Goal: Task Accomplishment & Management: Manage account settings

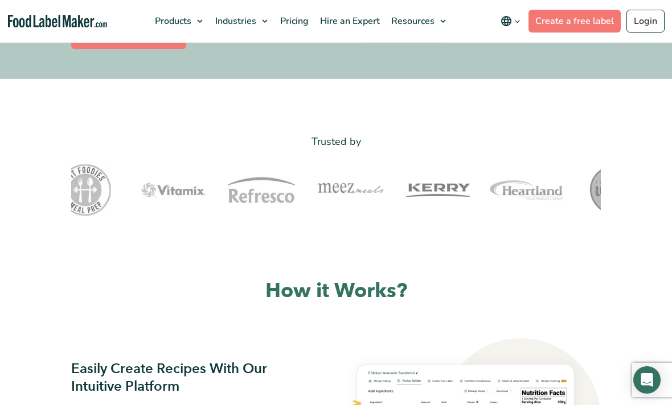
click at [92, 49] on link "Create a free label" at bounding box center [128, 37] width 115 height 23
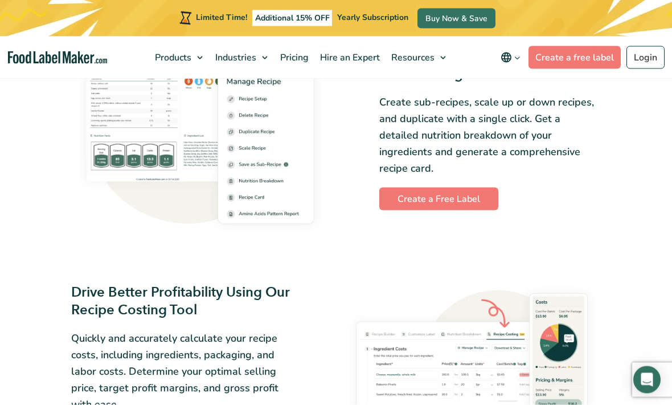
scroll to position [1308, 0]
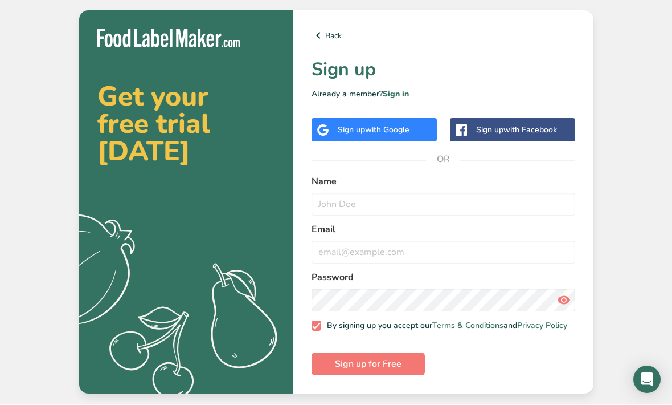
scroll to position [38, 0]
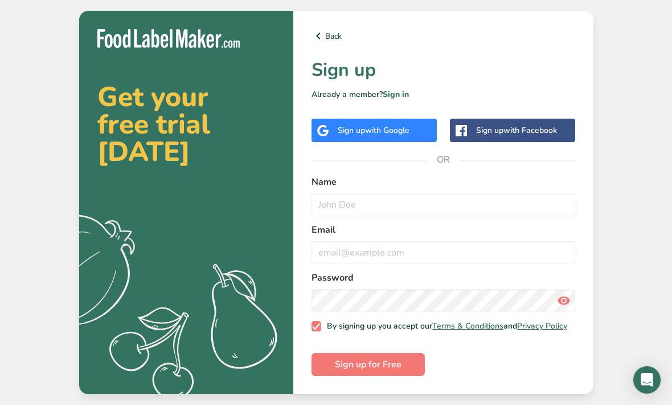
click at [421, 142] on div "Sign up with Google" at bounding box center [374, 130] width 125 height 23
click at [505, 216] on input "text" at bounding box center [444, 204] width 264 height 23
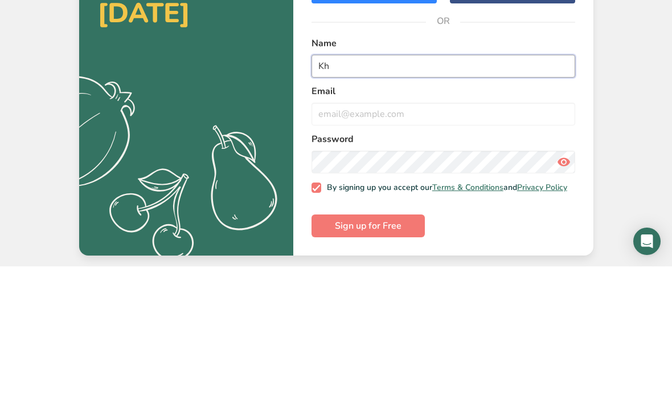
type input "K"
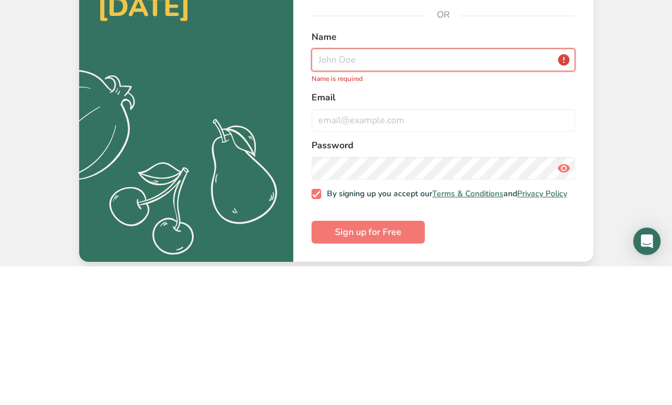
click at [526, 187] on input "text" at bounding box center [444, 198] width 264 height 23
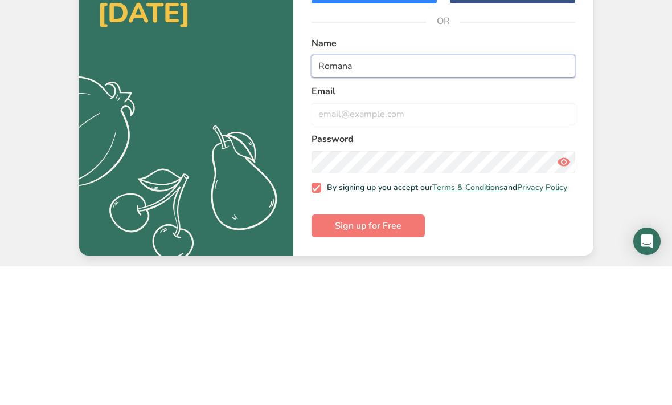
type input "Romana"
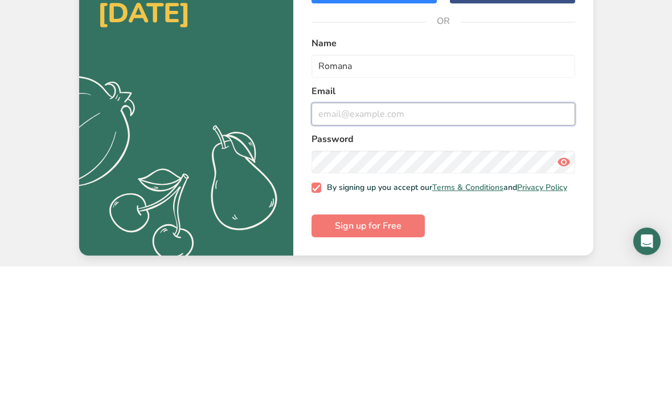
click at [472, 241] on input "email" at bounding box center [444, 252] width 264 height 23
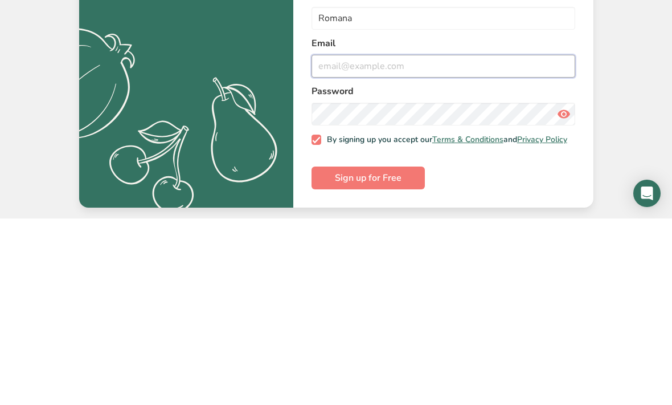
type input "dandy-bunnies.4k@icloud.com"
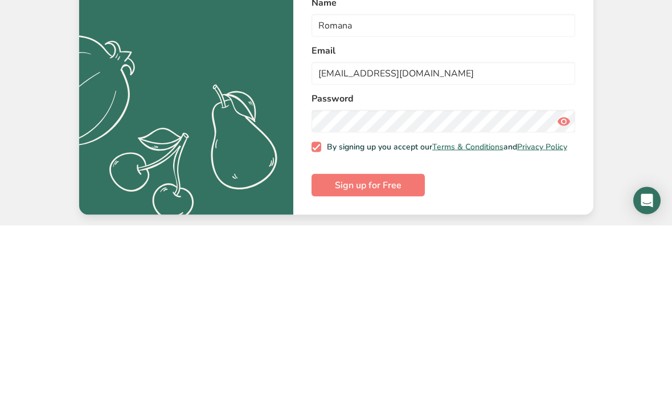
scroll to position [38, 0]
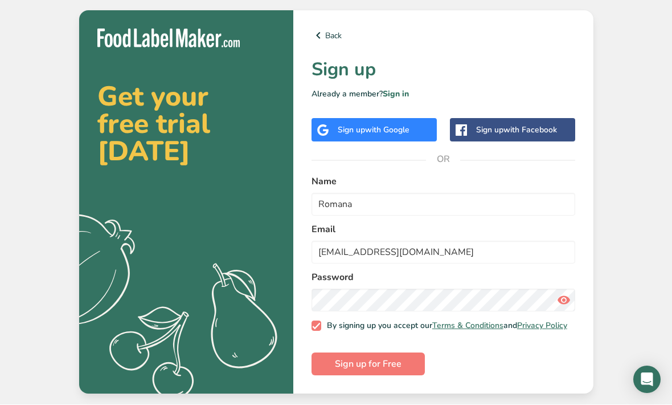
click at [378, 357] on span "Sign up for Free" at bounding box center [368, 364] width 67 height 14
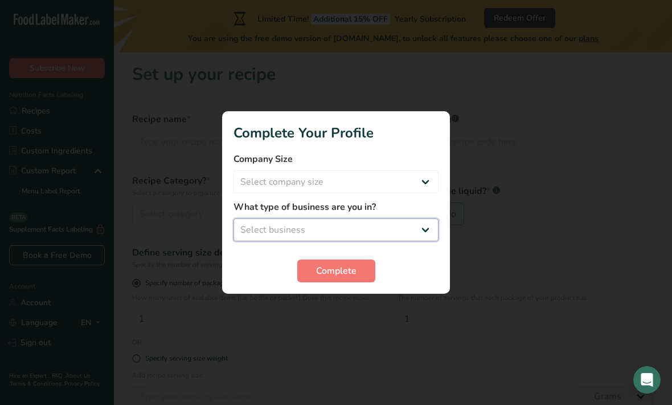
click at [422, 222] on select "Select business Packaged Food Manufacturer Restaurant & Cafe Bakery Meal Plans …" at bounding box center [336, 229] width 205 height 23
click at [357, 226] on select "Packaged Food Manufacturer Restaurant & Cafe Bakery Meal Plans & Catering Compa…" at bounding box center [336, 229] width 205 height 23
click at [354, 307] on div at bounding box center [336, 202] width 672 height 405
click at [349, 303] on div at bounding box center [336, 202] width 672 height 405
click at [348, 309] on div at bounding box center [336, 202] width 672 height 405
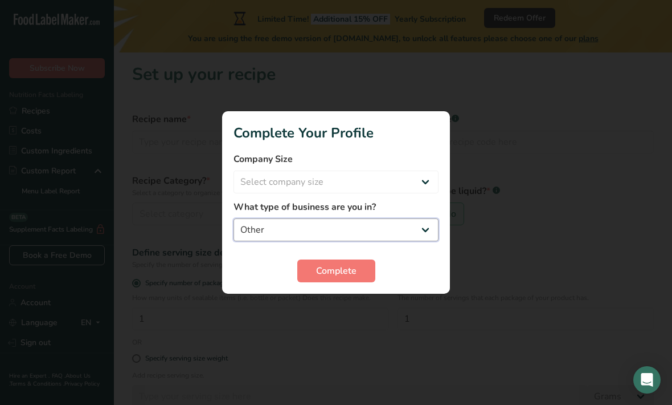
click at [382, 226] on select "Packaged Food Manufacturer Restaurant & Cafe Bakery Meal Plans & Catering Compa…" at bounding box center [336, 229] width 205 height 23
click at [345, 313] on div at bounding box center [336, 202] width 672 height 405
click at [389, 219] on select "Packaged Food Manufacturer Restaurant & Cafe Bakery Meal Plans & Catering Compa…" at bounding box center [336, 229] width 205 height 23
click at [353, 306] on div at bounding box center [336, 202] width 672 height 405
click at [356, 311] on div at bounding box center [336, 202] width 672 height 405
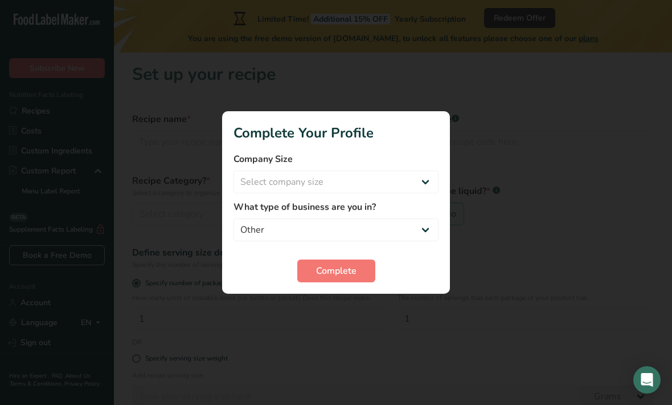
click at [350, 320] on div at bounding box center [336, 202] width 672 height 405
click at [382, 273] on div "Complete" at bounding box center [336, 270] width 205 height 23
click at [438, 271] on div "Complete" at bounding box center [336, 270] width 205 height 23
click at [427, 268] on div "Complete" at bounding box center [336, 270] width 205 height 23
click at [421, 222] on select "Packaged Food Manufacturer Restaurant & Cafe Bakery Meal Plans & Catering Compa…" at bounding box center [336, 229] width 205 height 23
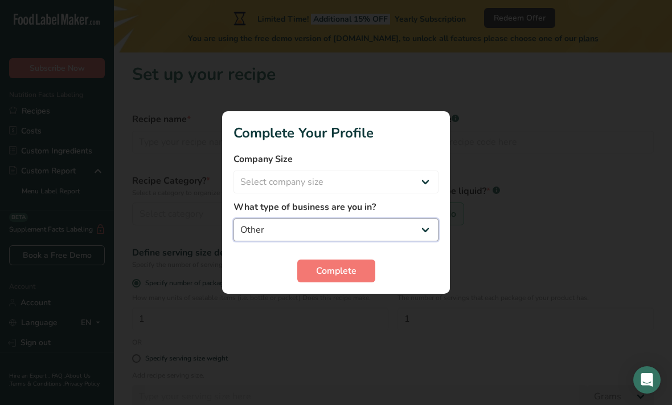
select select "5"
click at [342, 304] on div at bounding box center [336, 202] width 672 height 405
click at [355, 316] on div at bounding box center [336, 202] width 672 height 405
click at [354, 307] on div at bounding box center [336, 202] width 672 height 405
click at [344, 314] on div at bounding box center [336, 202] width 672 height 405
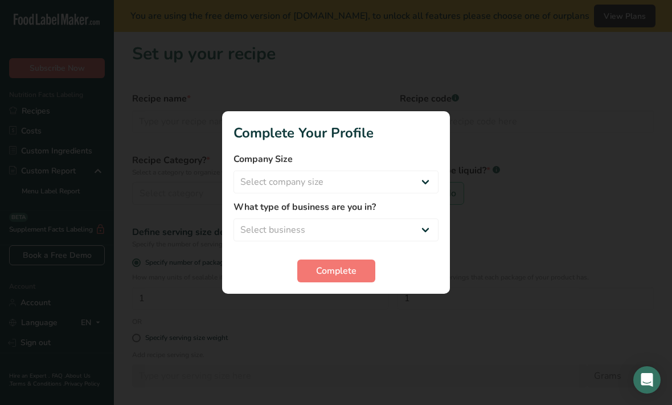
click at [369, 275] on button "Complete" at bounding box center [336, 270] width 78 height 23
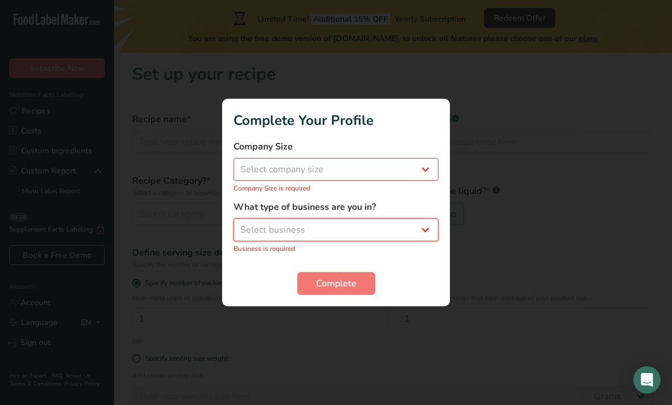
click at [381, 228] on select "Select business Packaged Food Manufacturer Restaurant & Cafe Bakery Meal Plans …" at bounding box center [336, 229] width 205 height 23
select select "7"
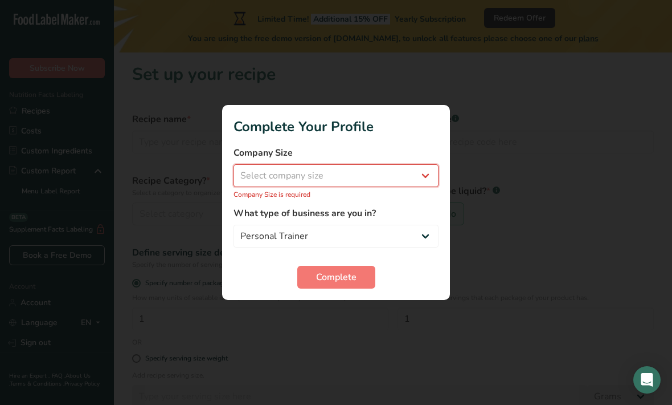
click at [387, 169] on select "Select company size Fewer than 10 Employees 10 to 50 Employees 51 to 500 Employ…" at bounding box center [336, 175] width 205 height 23
click at [392, 185] on select "Select company size Fewer than 10 Employees 10 to 50 Employees 51 to 500 Employ…" at bounding box center [336, 175] width 205 height 23
select select "1"
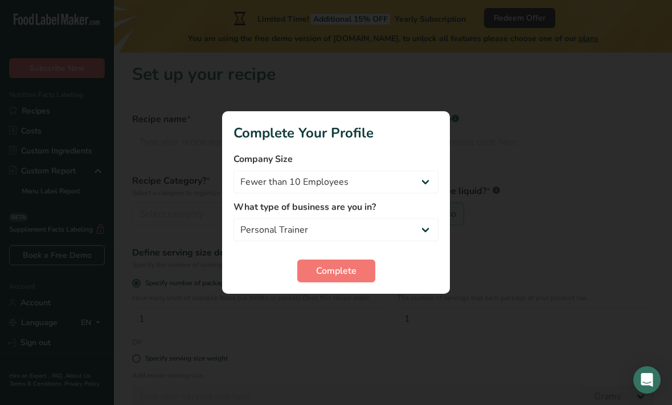
click at [356, 278] on button "Complete" at bounding box center [336, 270] width 78 height 23
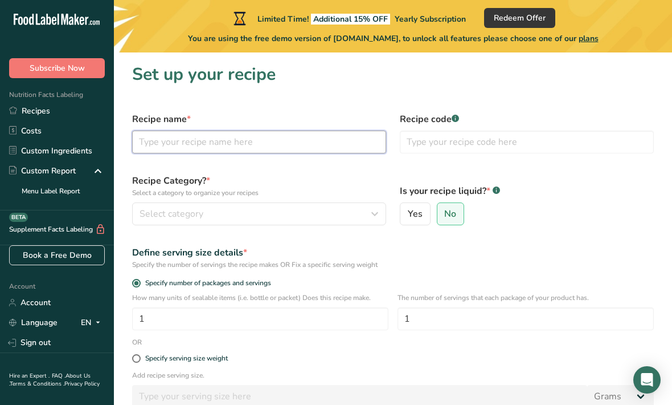
click at [360, 141] on input "text" at bounding box center [259, 141] width 254 height 23
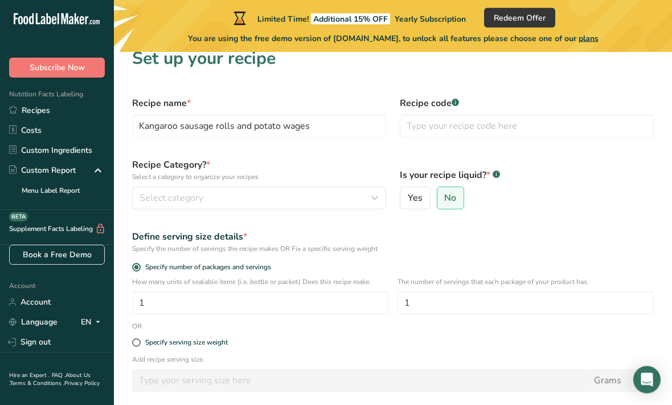
scroll to position [15, 0]
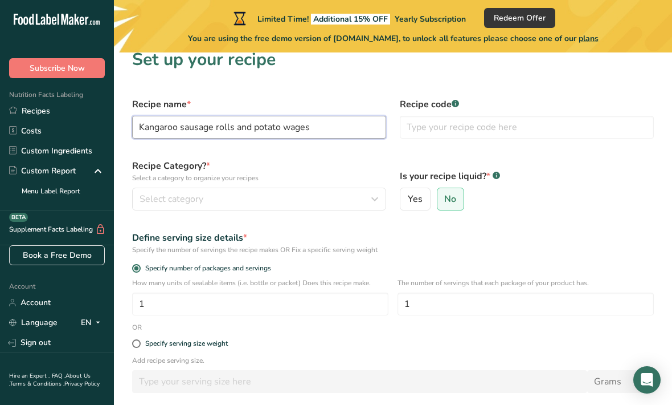
type input "Kangaroo sausage rolls and potato wages"
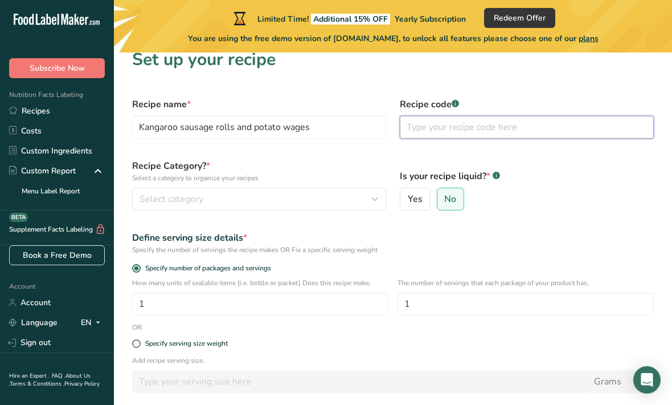
click at [536, 129] on input "text" at bounding box center [527, 127] width 254 height 23
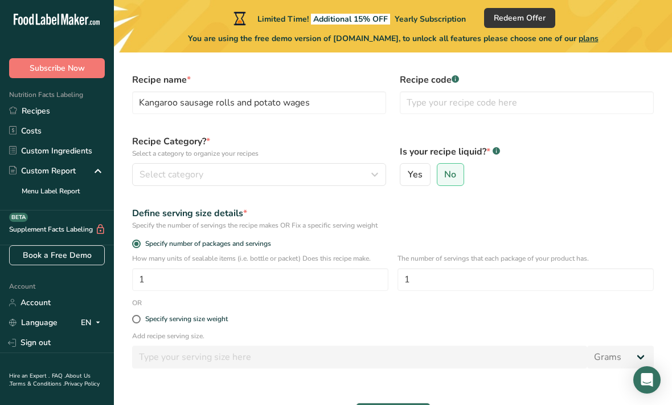
scroll to position [77, 0]
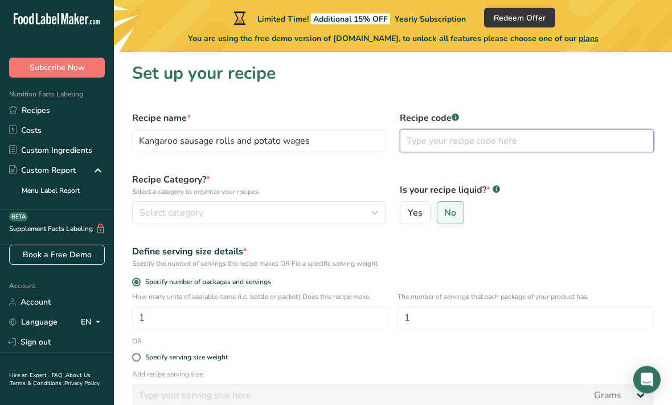
click at [565, 140] on input "text" at bounding box center [527, 141] width 254 height 23
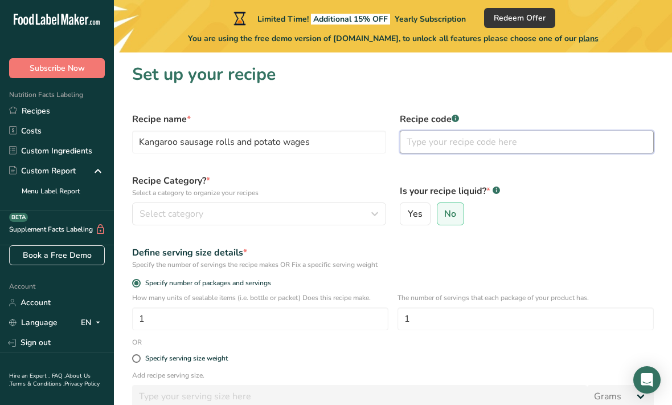
scroll to position [1, 0]
click at [159, 218] on span "Select category" at bounding box center [172, 213] width 64 height 14
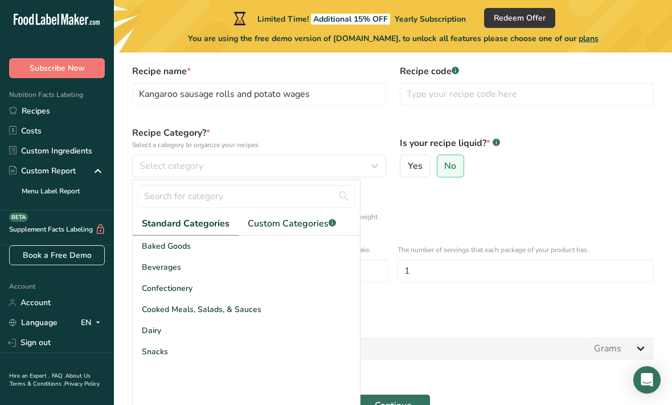
scroll to position [77, 0]
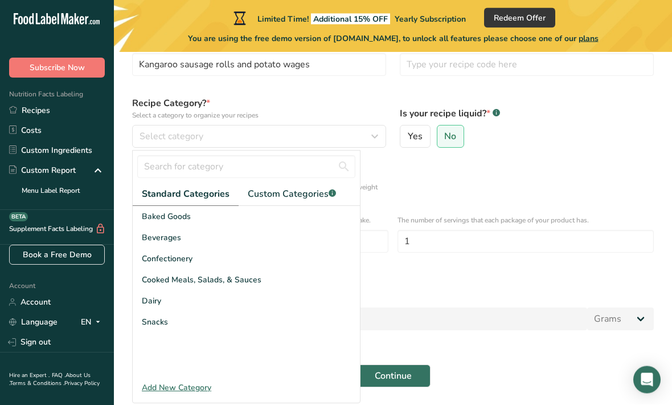
click at [145, 279] on span "Cooked Meals, Salads, & Sauces" at bounding box center [202, 280] width 120 height 12
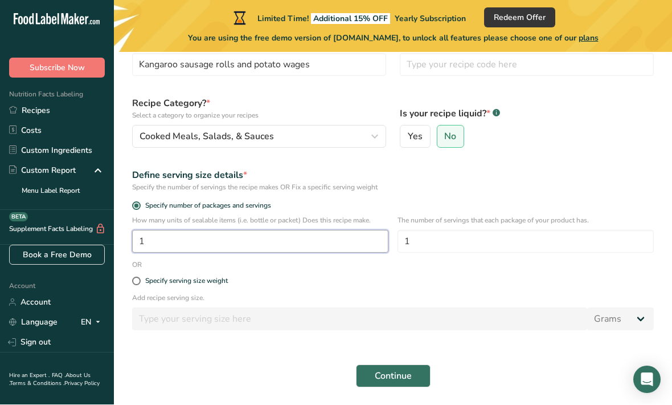
click at [149, 244] on input "1" at bounding box center [260, 241] width 256 height 23
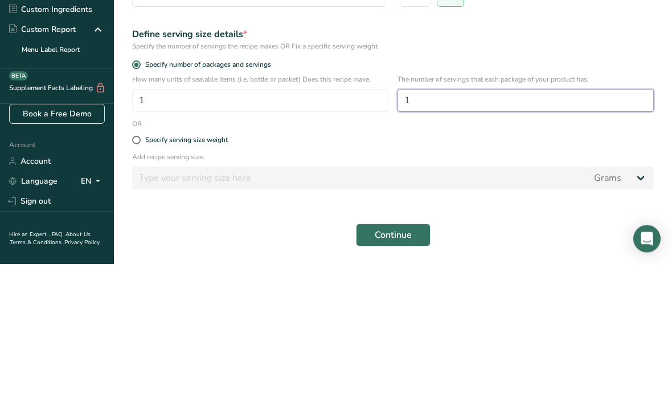
click at [558, 230] on input "1" at bounding box center [526, 241] width 256 height 23
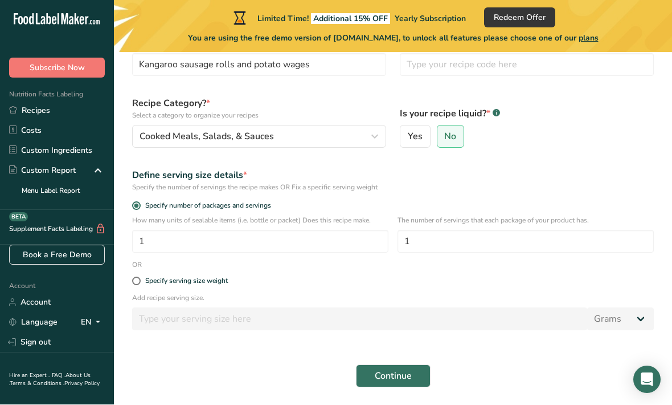
click at [361, 370] on button "Continue" at bounding box center [393, 376] width 75 height 23
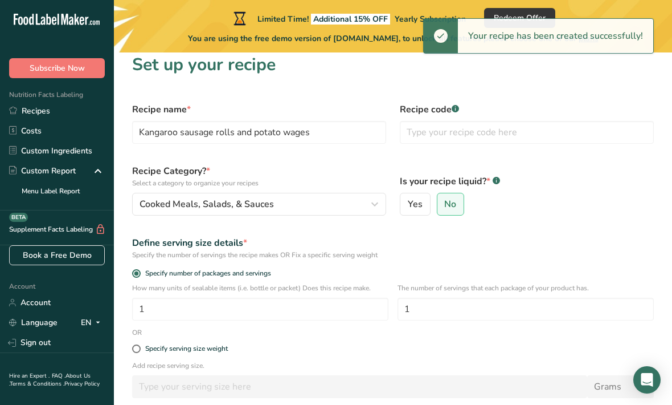
scroll to position [9, 0]
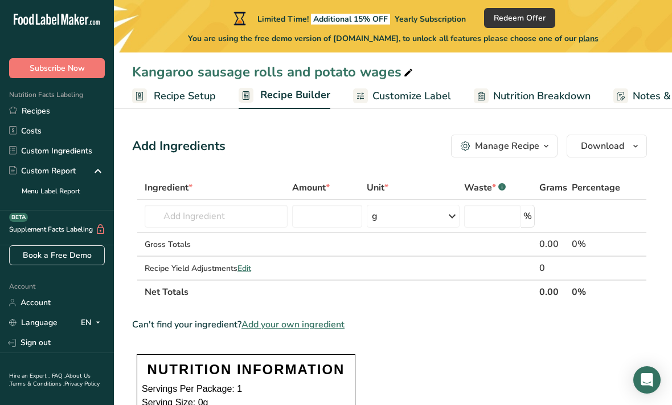
click at [148, 96] on link "Recipe Setup" at bounding box center [174, 96] width 84 height 26
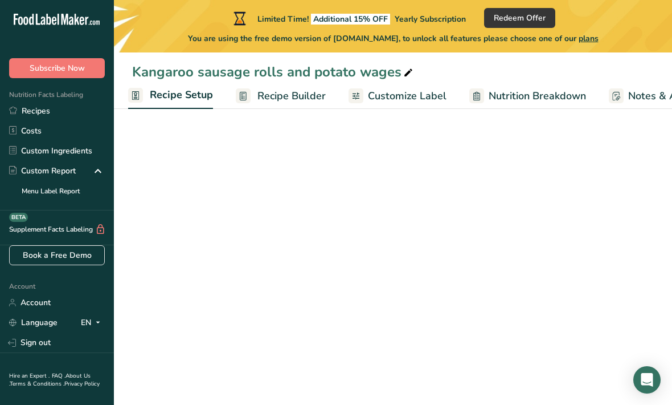
scroll to position [0, 4]
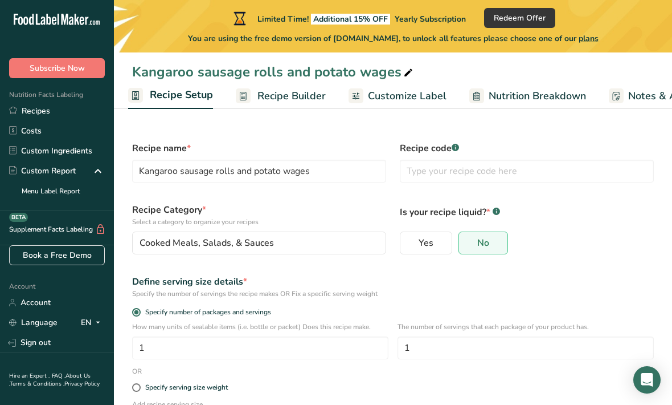
click at [251, 101] on link "Recipe Builder" at bounding box center [281, 96] width 90 height 26
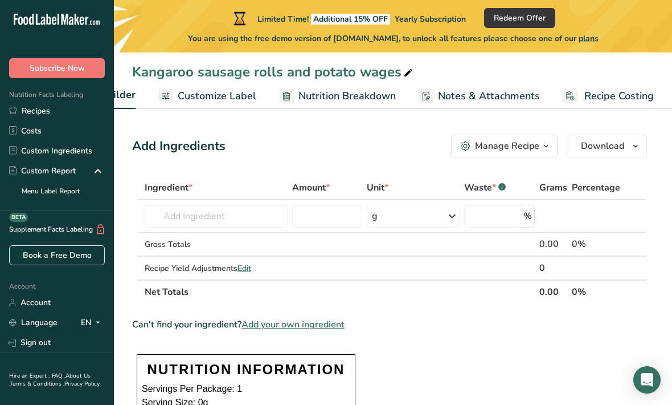
scroll to position [0, 194]
click at [423, 89] on rect at bounding box center [426, 95] width 15 height 15
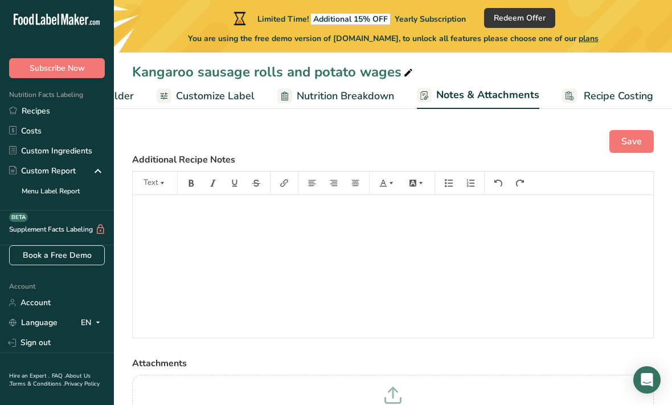
scroll to position [9, 0]
click at [375, 100] on span "Nutrition Breakdown" at bounding box center [345, 95] width 97 height 15
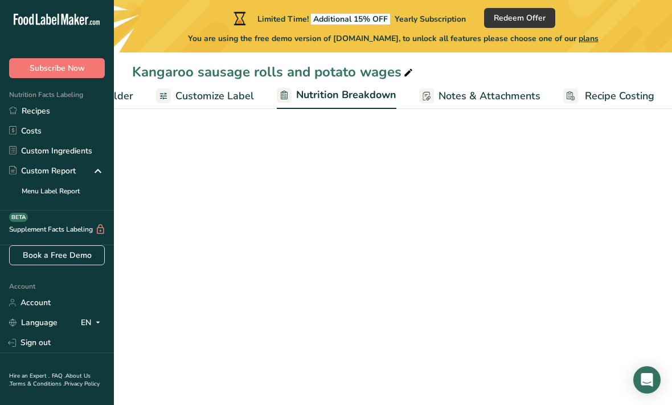
select select "Calories"
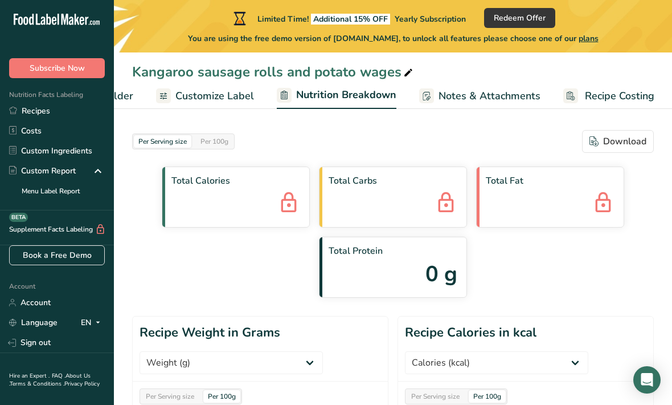
click at [560, 200] on div "Total Fat" at bounding box center [550, 196] width 148 height 61
click at [597, 95] on span "Recipe Costing" at bounding box center [620, 95] width 70 height 15
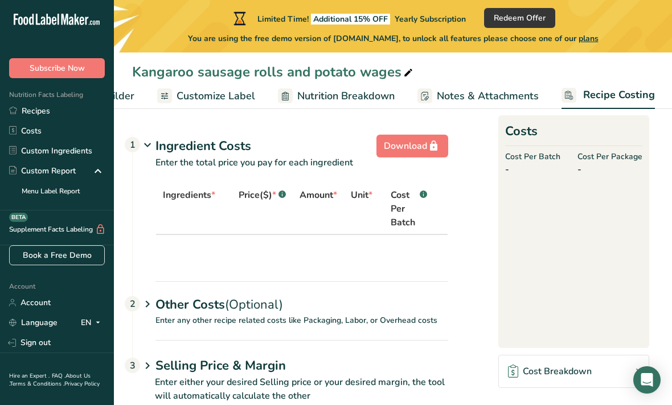
click at [234, 92] on span "Customize Label" at bounding box center [216, 95] width 79 height 15
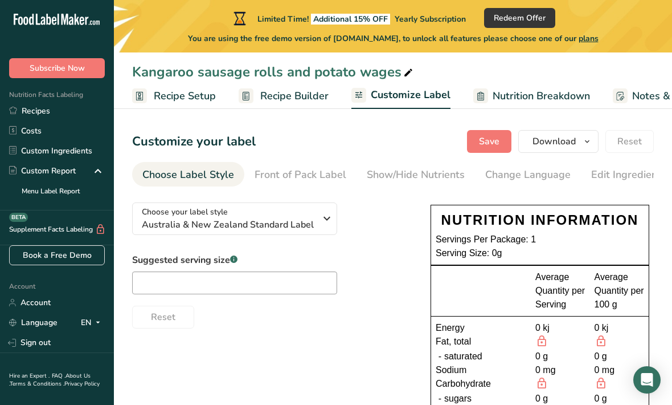
click at [321, 99] on span "Recipe Builder" at bounding box center [294, 95] width 68 height 15
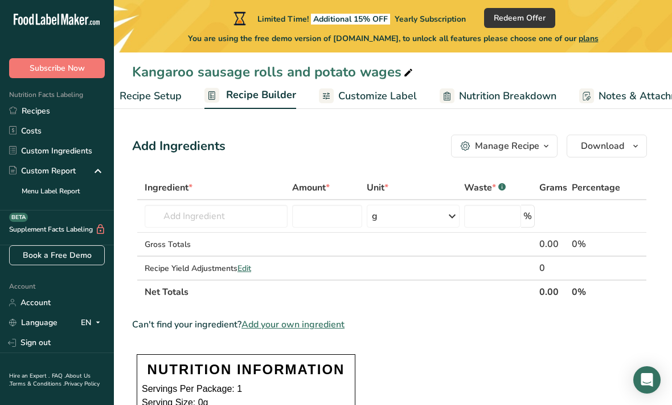
scroll to position [0, 110]
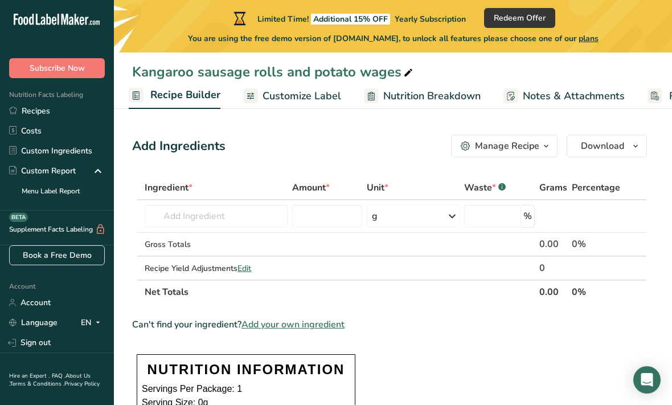
click at [614, 142] on span "Download" at bounding box center [602, 146] width 43 height 14
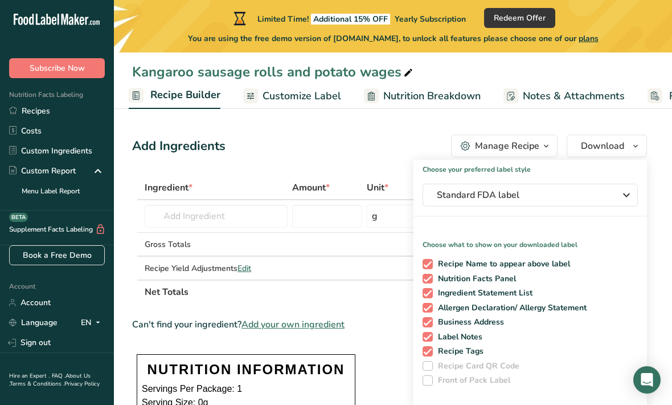
click at [605, 152] on span "Download" at bounding box center [602, 146] width 43 height 14
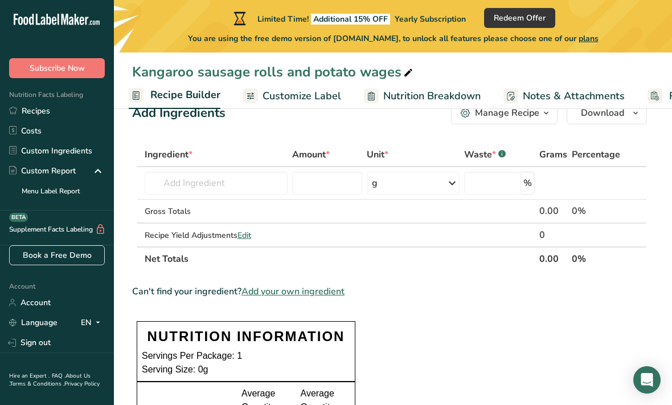
scroll to position [0, 0]
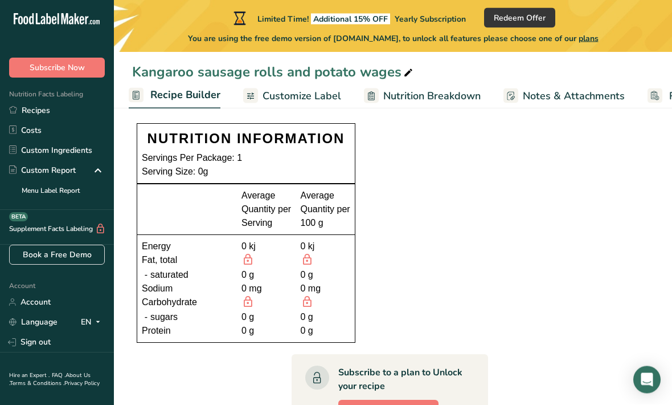
click at [17, 309] on link "Account" at bounding box center [57, 302] width 114 height 20
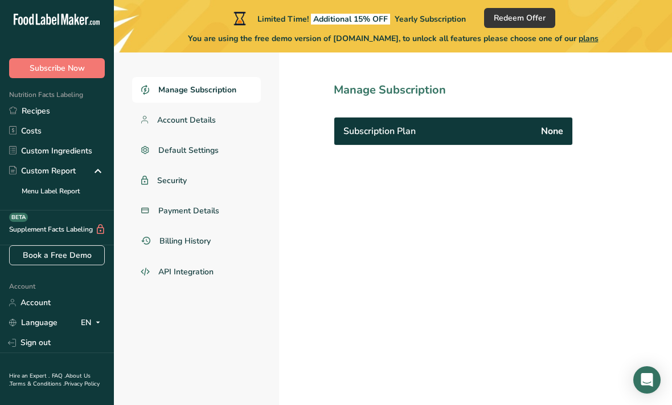
scroll to position [52, 0]
click at [165, 124] on span "Account Details" at bounding box center [186, 120] width 59 height 12
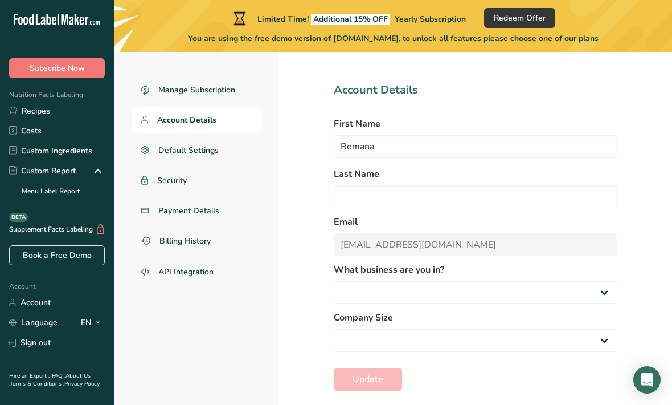
select select "7"
select select "1"
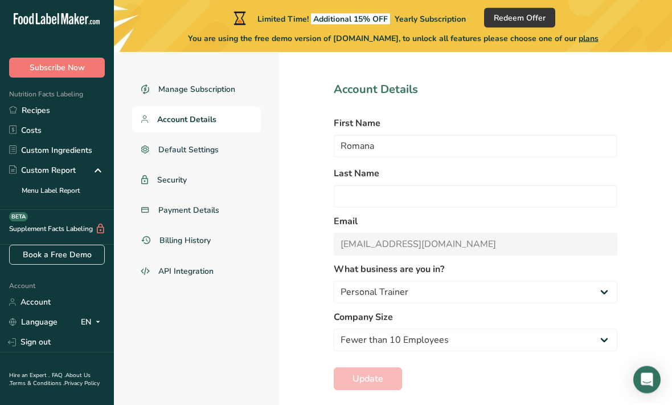
scroll to position [52, 0]
click at [156, 92] on link "Manage Subscription" at bounding box center [196, 90] width 129 height 26
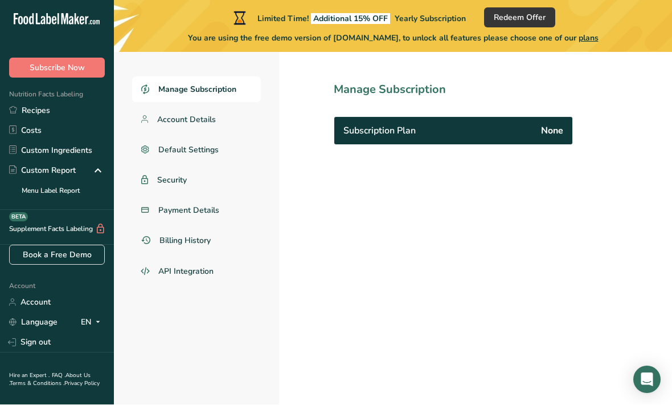
click at [154, 149] on link "Default Settings" at bounding box center [196, 150] width 129 height 26
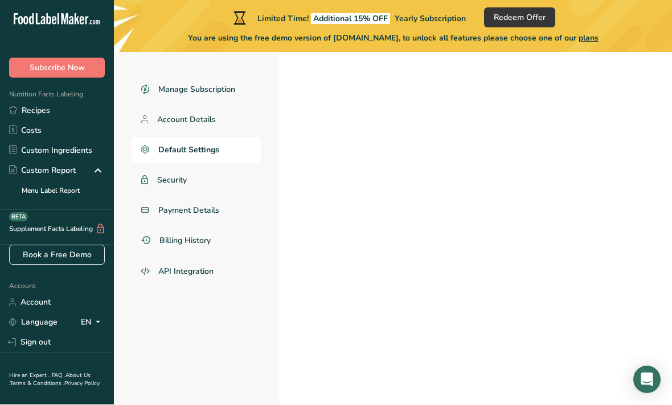
select select "AU"
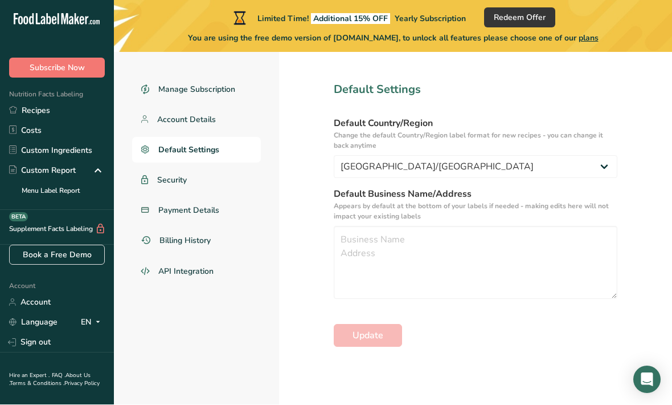
click at [146, 182] on icon at bounding box center [144, 179] width 7 height 9
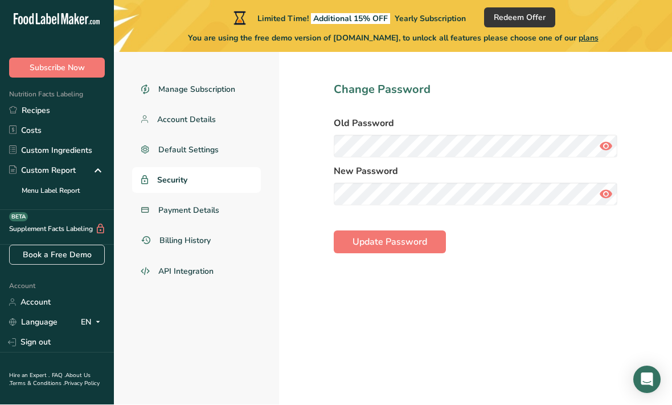
click at [149, 214] on link "Payment Details" at bounding box center [196, 211] width 129 height 26
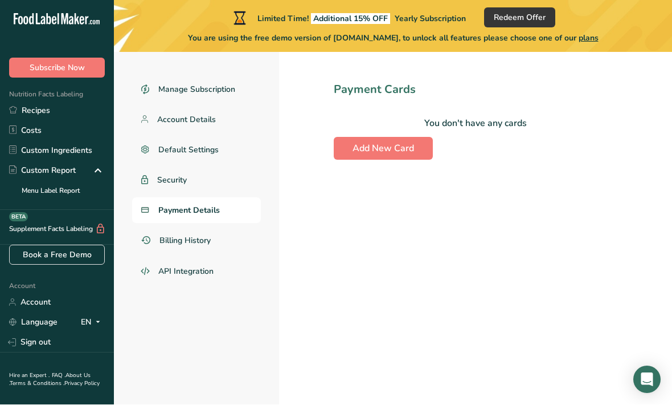
click at [164, 245] on span "Billing History" at bounding box center [185, 241] width 51 height 12
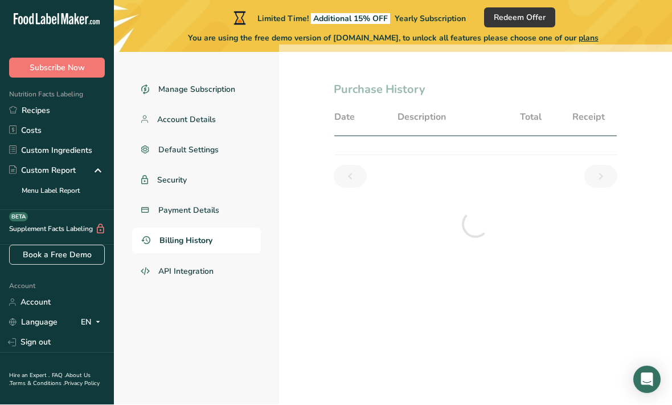
click at [161, 259] on link "API Integration" at bounding box center [196, 271] width 129 height 27
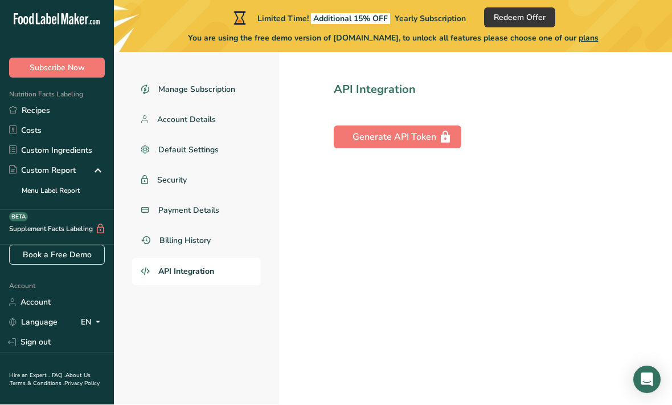
click at [48, 307] on link "Account" at bounding box center [57, 302] width 114 height 20
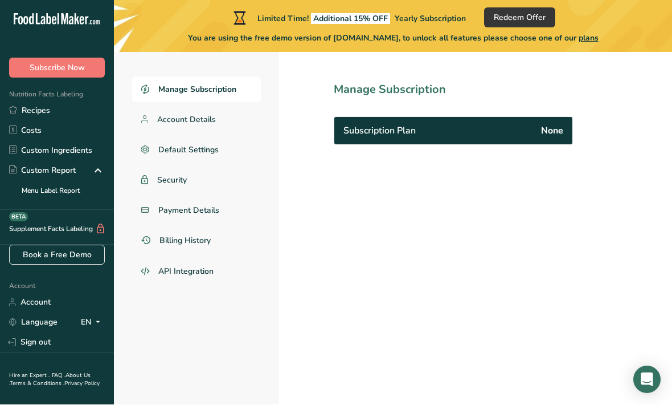
click at [165, 116] on span "Account Details" at bounding box center [186, 120] width 59 height 12
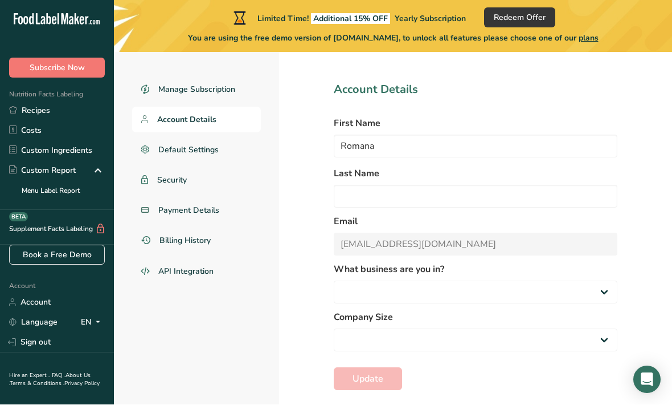
select select "7"
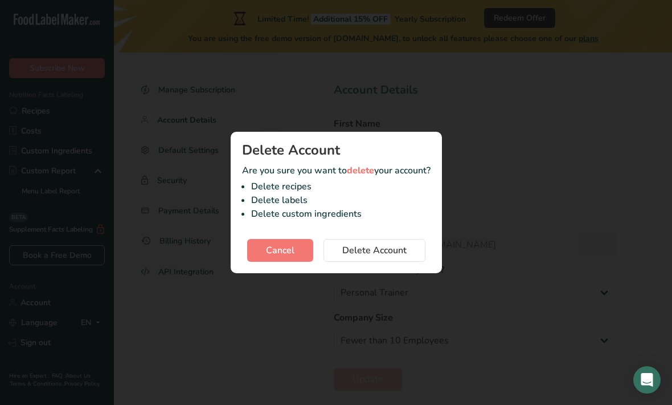
click at [268, 257] on span "Cancel" at bounding box center [280, 250] width 28 height 14
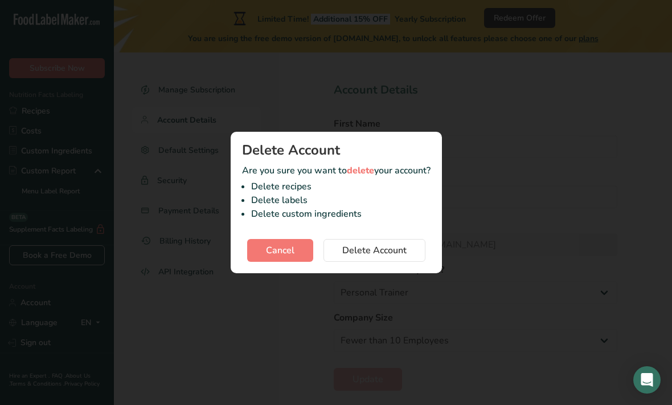
click at [368, 257] on span "Delete Account" at bounding box center [374, 250] width 64 height 14
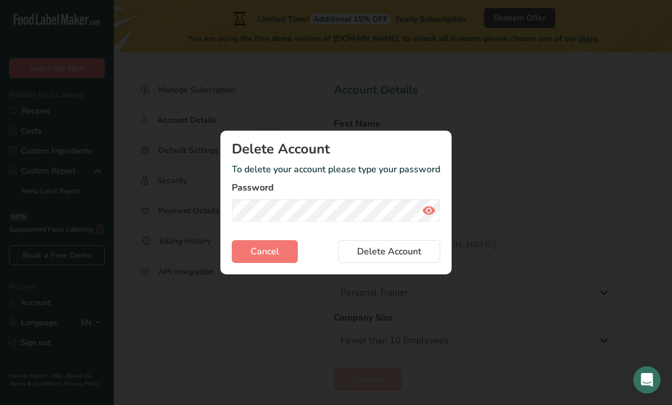
click at [411, 258] on span "Delete Account" at bounding box center [389, 251] width 64 height 14
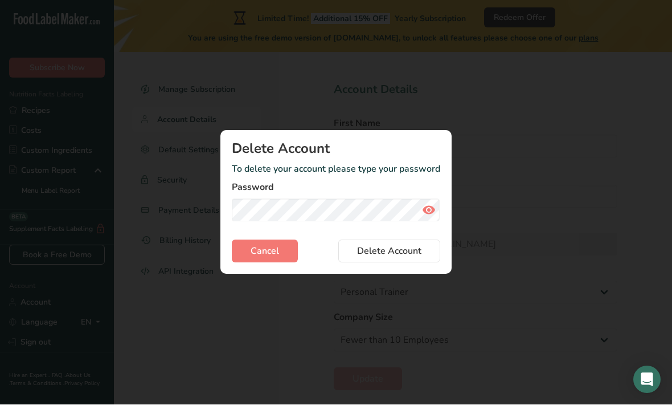
click at [404, 258] on span "Delete Account" at bounding box center [389, 251] width 64 height 14
